Goal: Communication & Community: Answer question/provide support

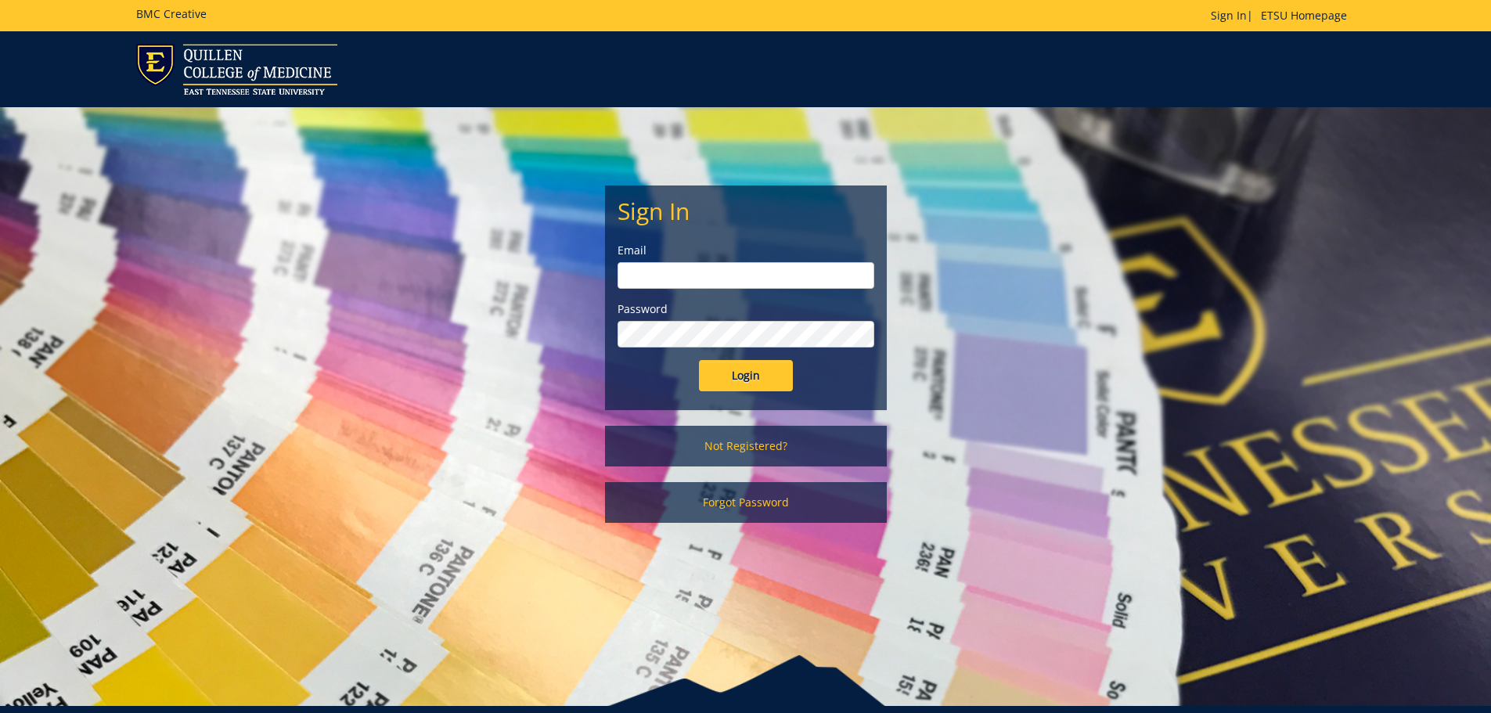
type input "[EMAIL_ADDRESS][DOMAIN_NAME]"
click at [754, 376] on input "Login" at bounding box center [746, 375] width 94 height 31
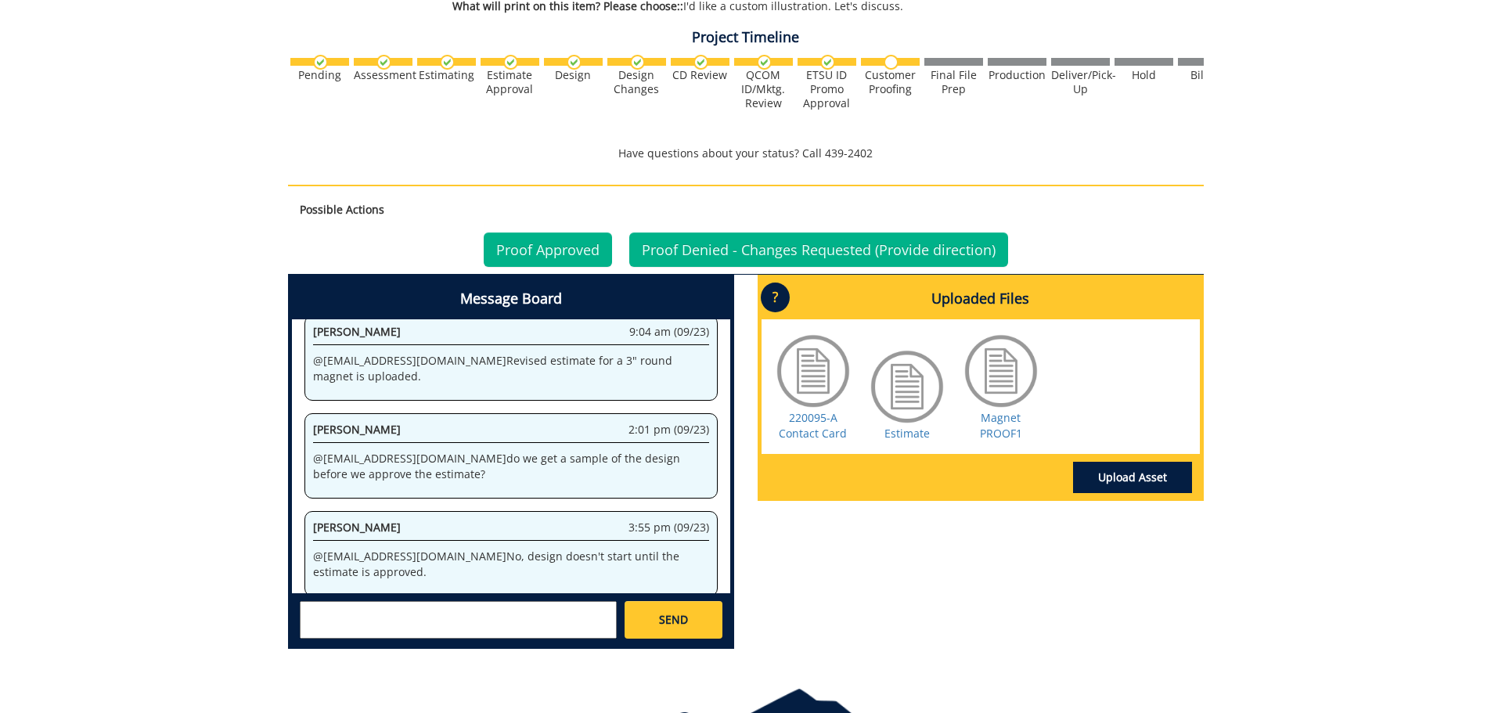
scroll to position [535, 0]
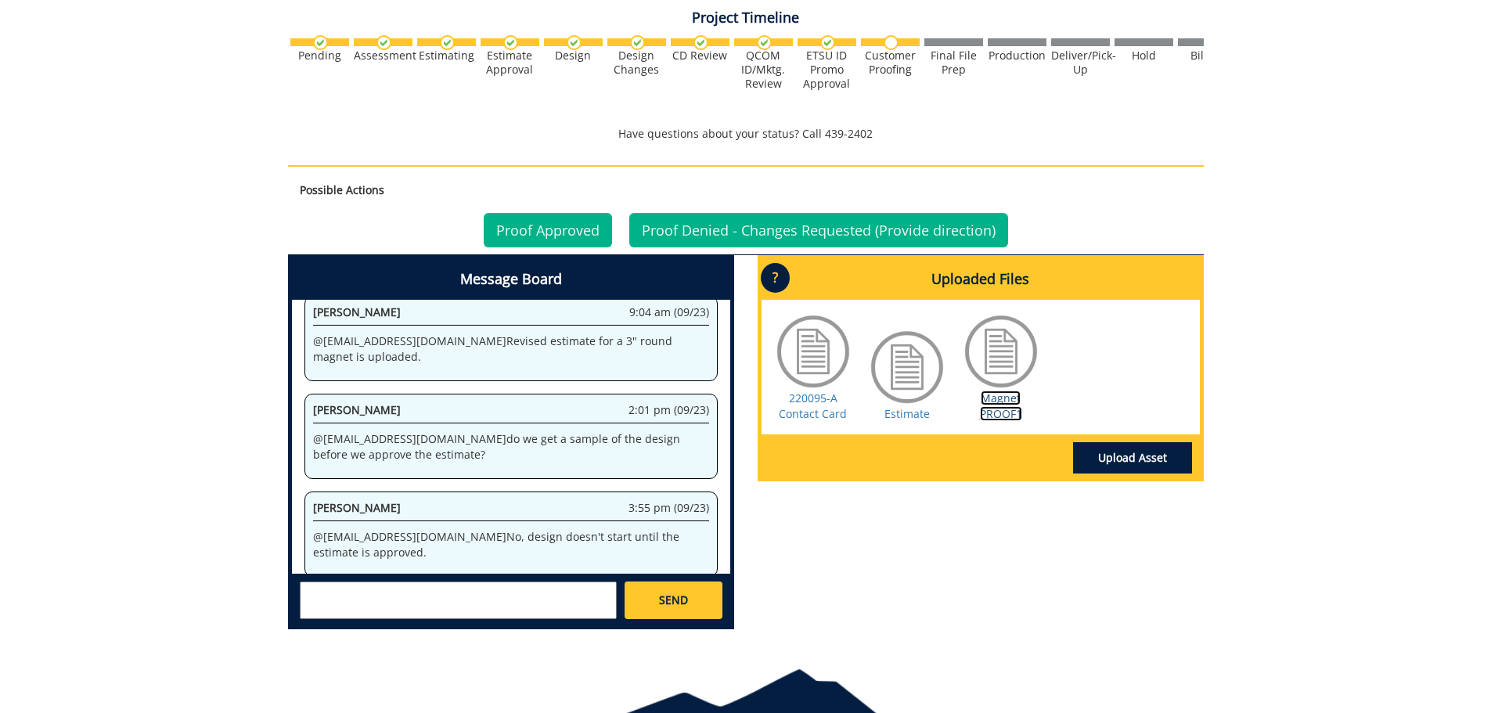
click at [998, 406] on link "Magnet PROOF1" at bounding box center [1001, 405] width 42 height 31
click at [504, 598] on textarea at bounding box center [458, 600] width 317 height 38
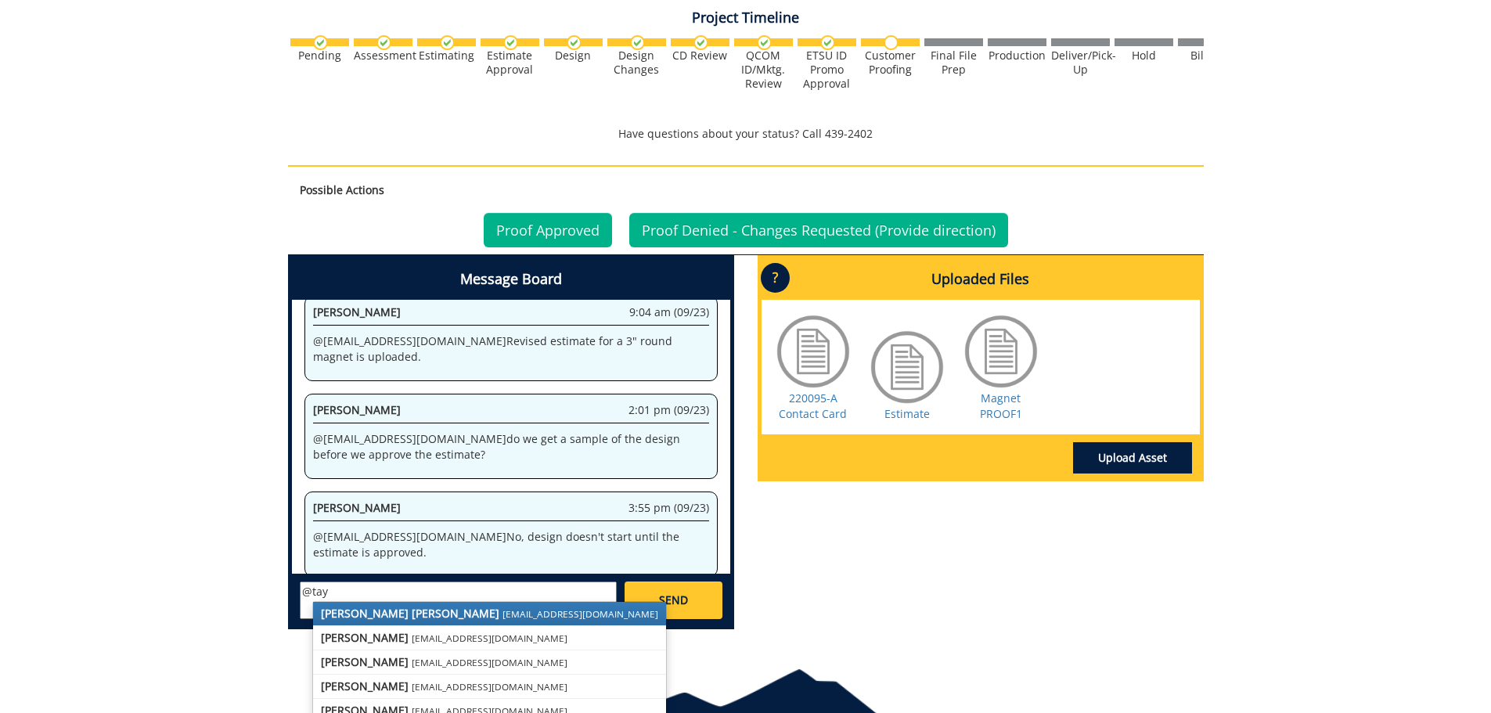
click at [502, 610] on small "[EMAIL_ADDRESS][DOMAIN_NAME]" at bounding box center [580, 613] width 156 height 13
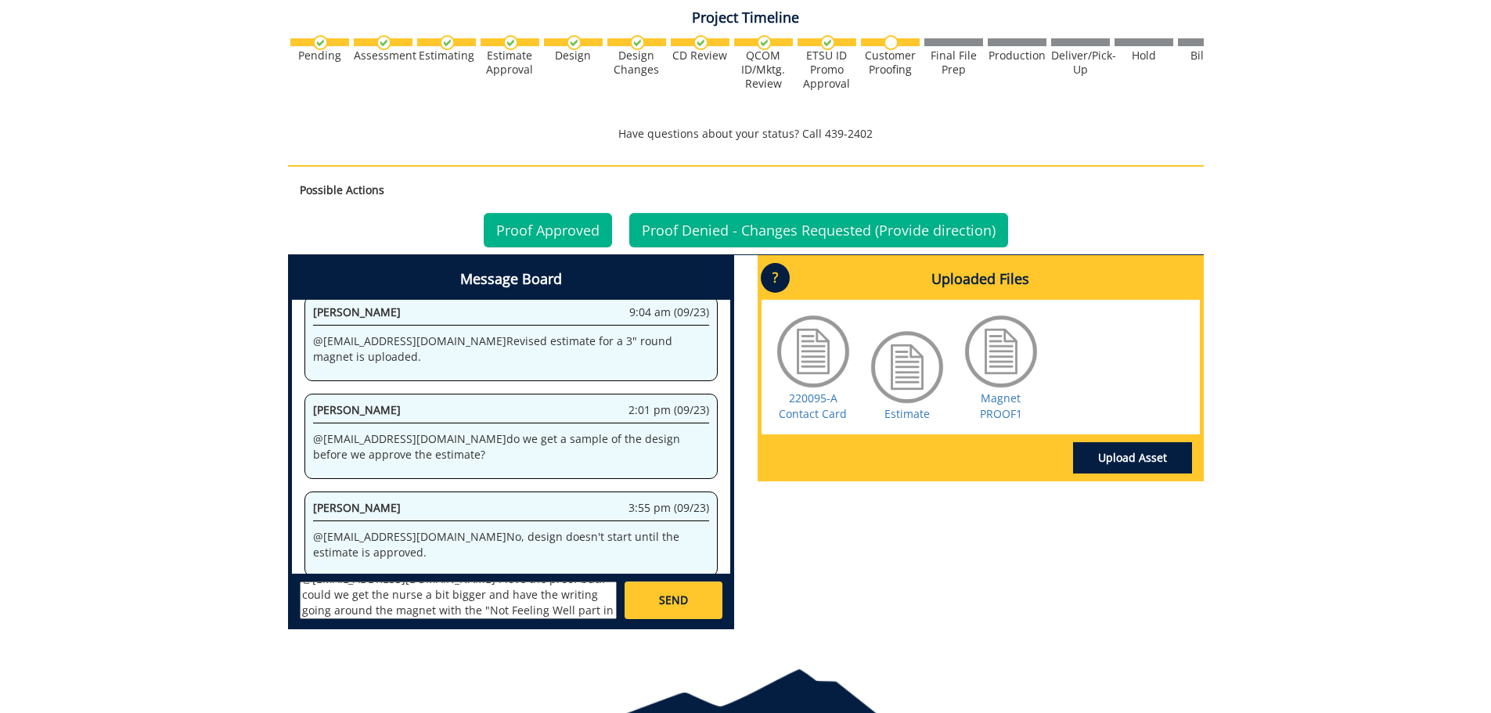
scroll to position [28, 0]
type textarea "@[EMAIL_ADDRESS][DOMAIN_NAME] I love the proof but.. could we get the nurse a b…"
click at [652, 599] on link "SEND" at bounding box center [672, 600] width 97 height 38
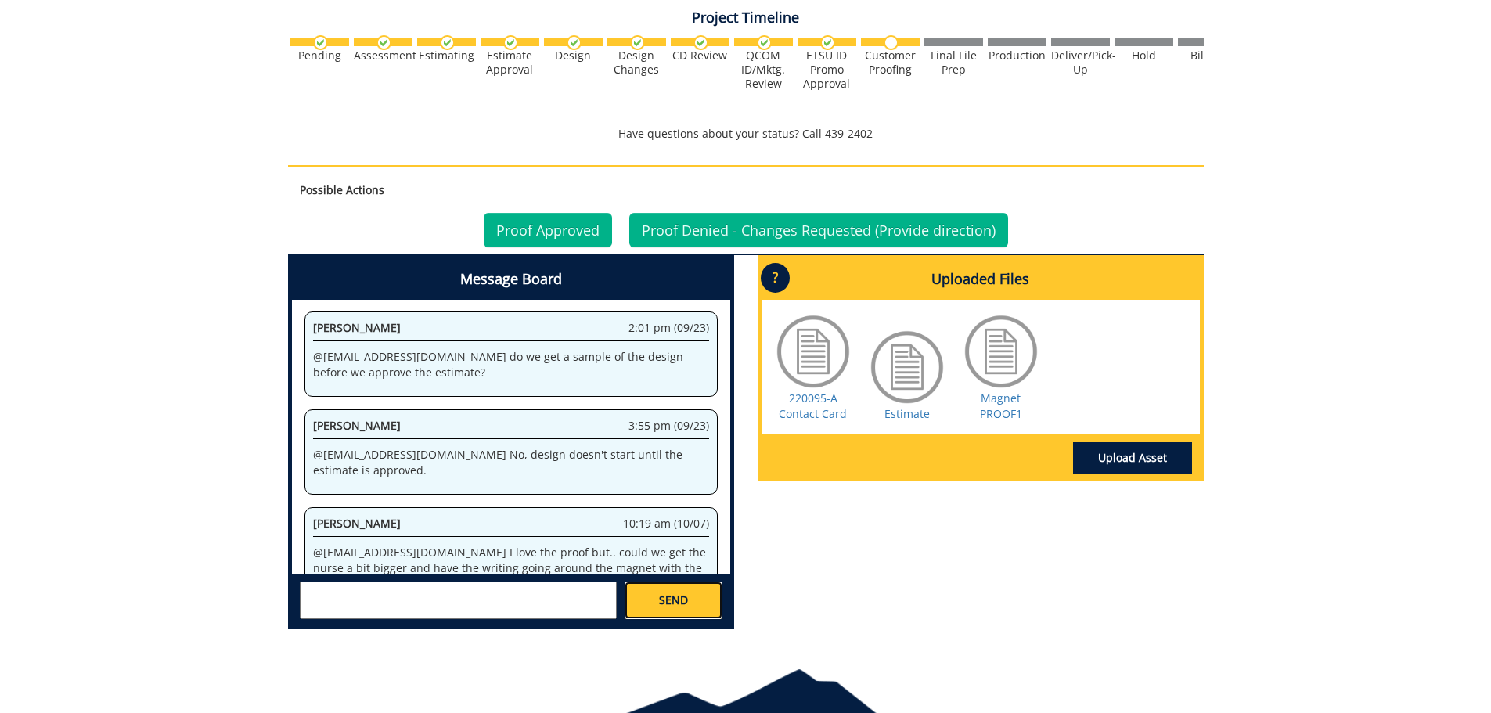
scroll to position [5177, 0]
